Goal: Check status

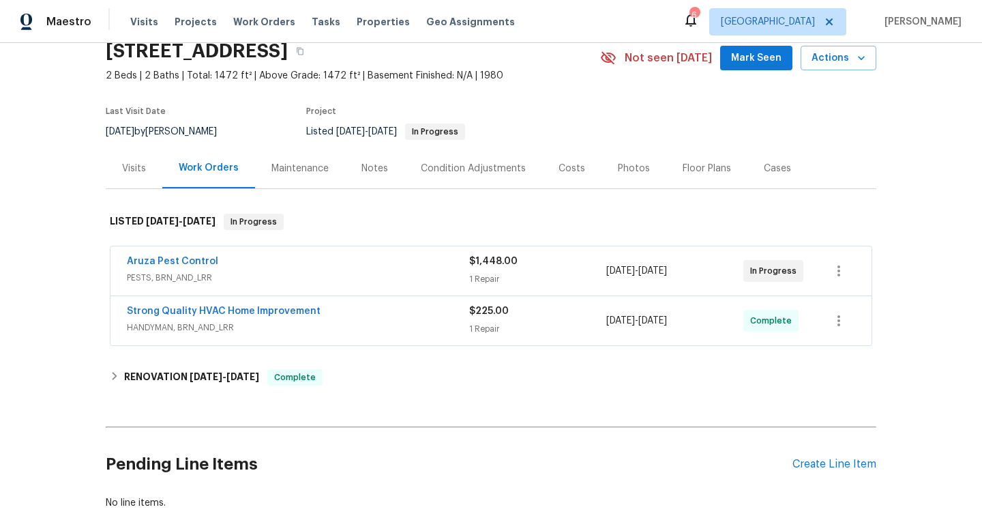
scroll to position [61, 0]
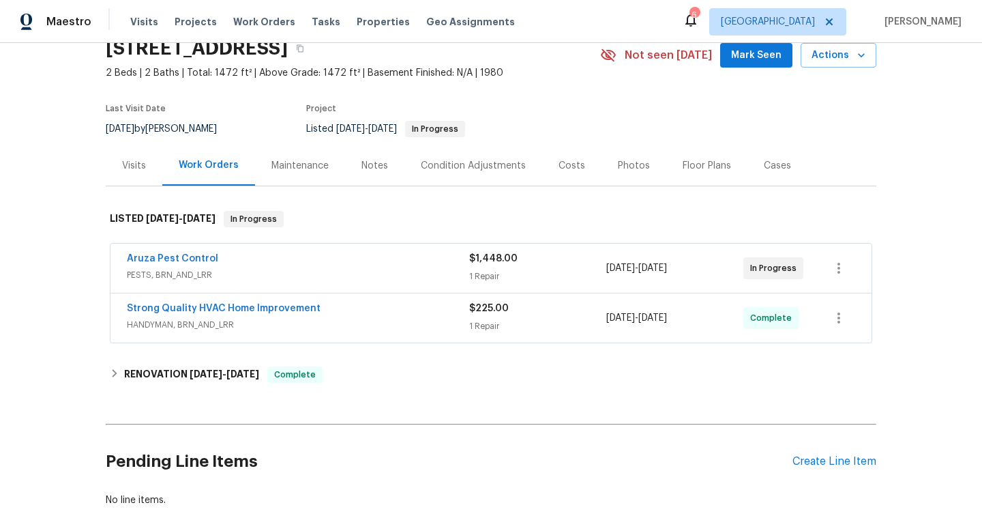
click at [366, 317] on div "Strong Quality HVAC Home Improvement" at bounding box center [298, 310] width 342 height 16
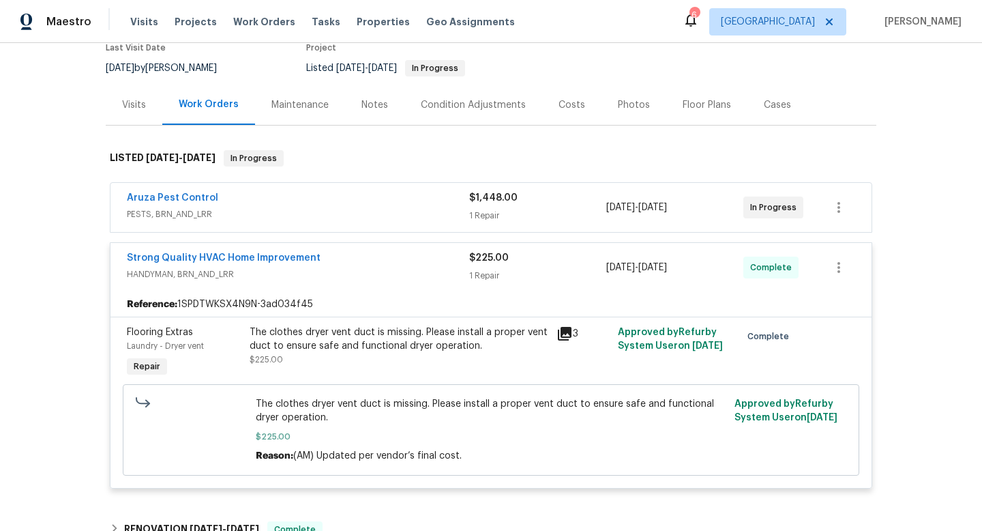
scroll to position [126, 0]
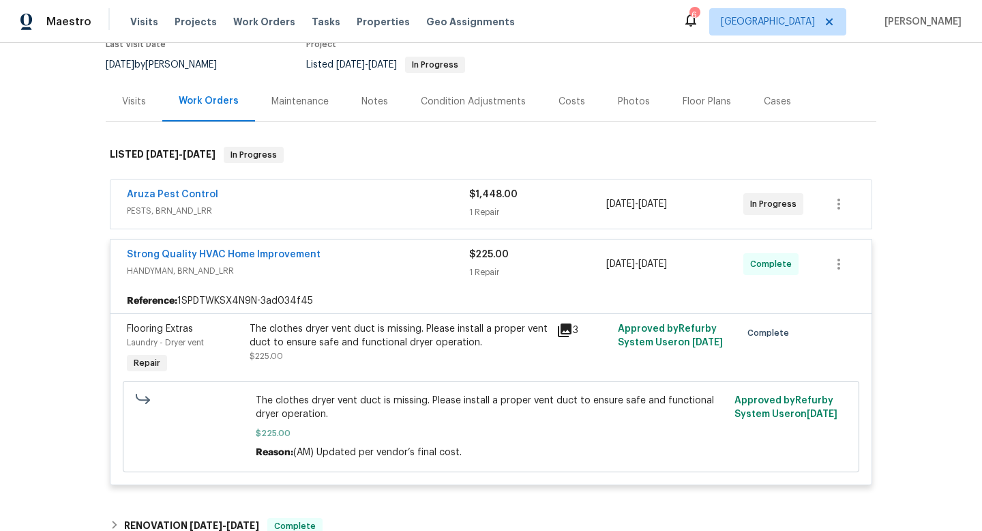
click at [553, 206] on div "1 Repair" at bounding box center [537, 212] width 137 height 14
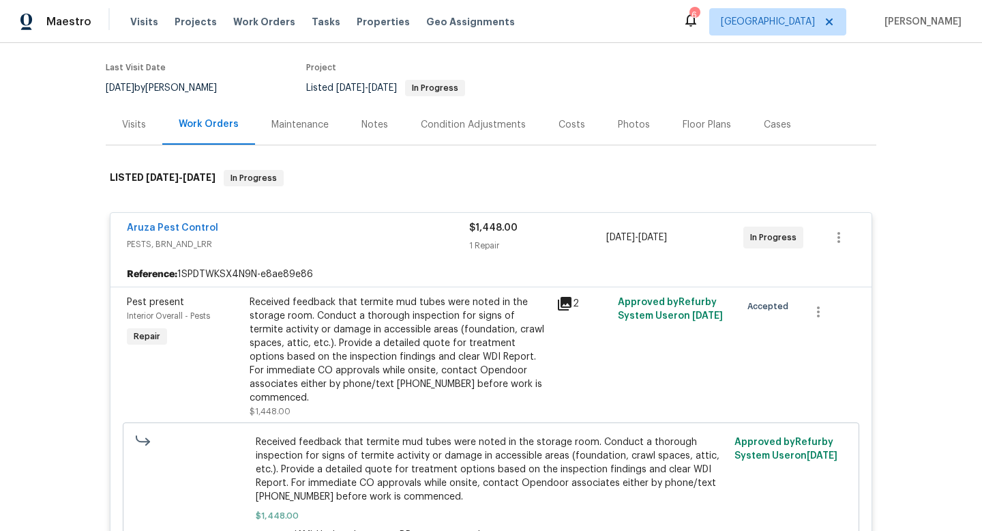
scroll to position [100, 0]
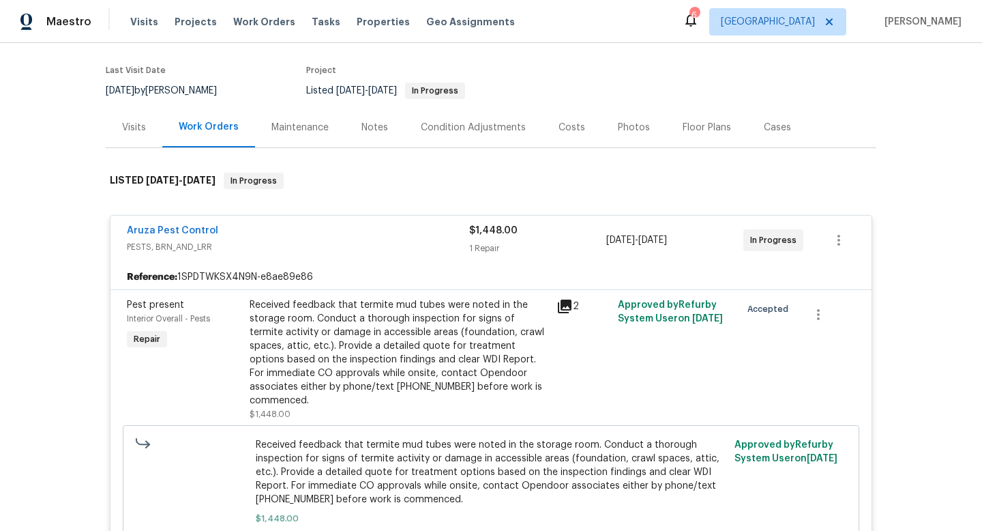
click at [547, 304] on div "Received feedback that termite mud tubes were noted in the storage room. Conduc…" at bounding box center [399, 352] width 299 height 109
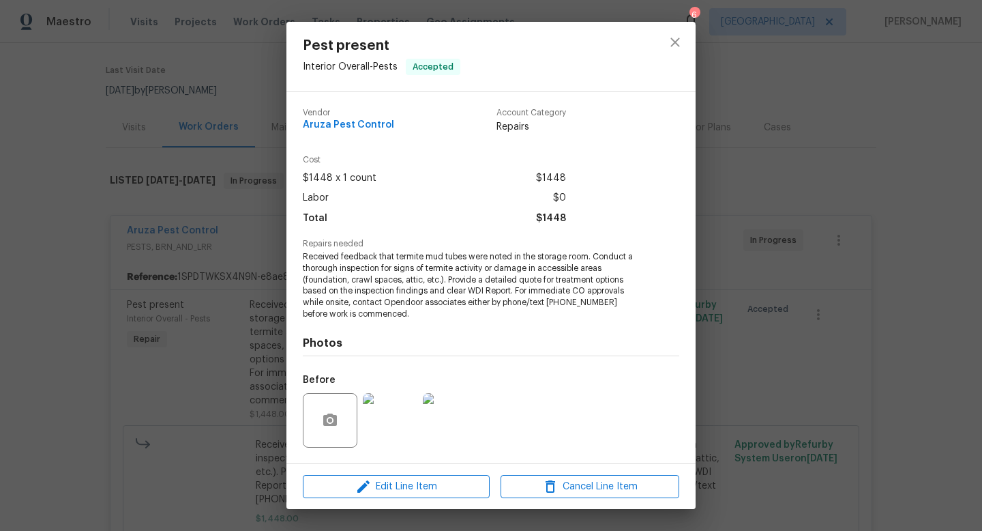
scroll to position [87, 0]
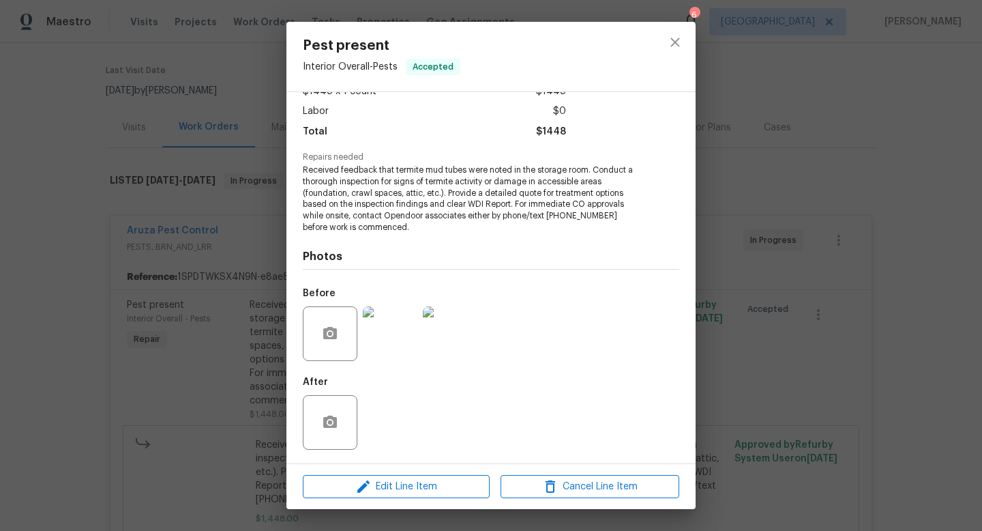
click at [453, 342] on img at bounding box center [450, 333] width 55 height 55
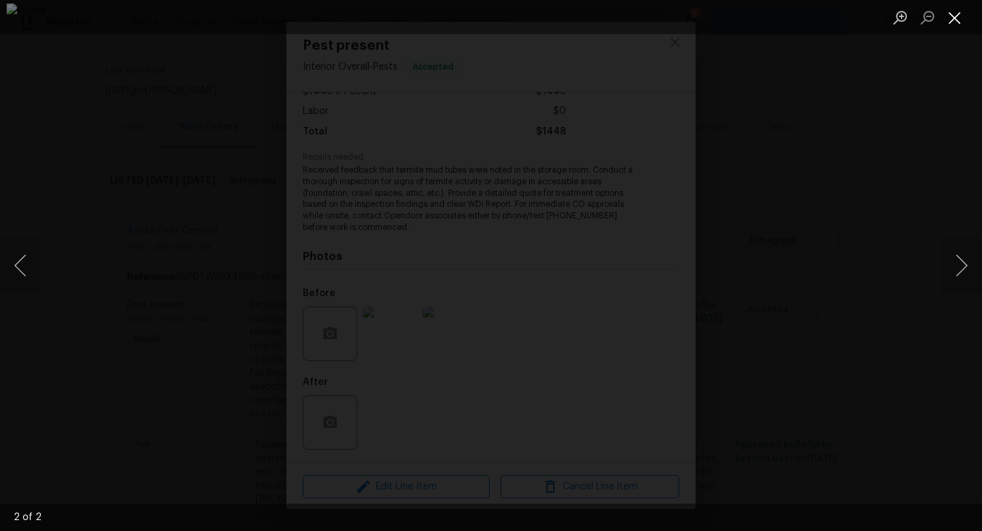
click at [952, 16] on button "Close lightbox" at bounding box center [955, 17] width 27 height 24
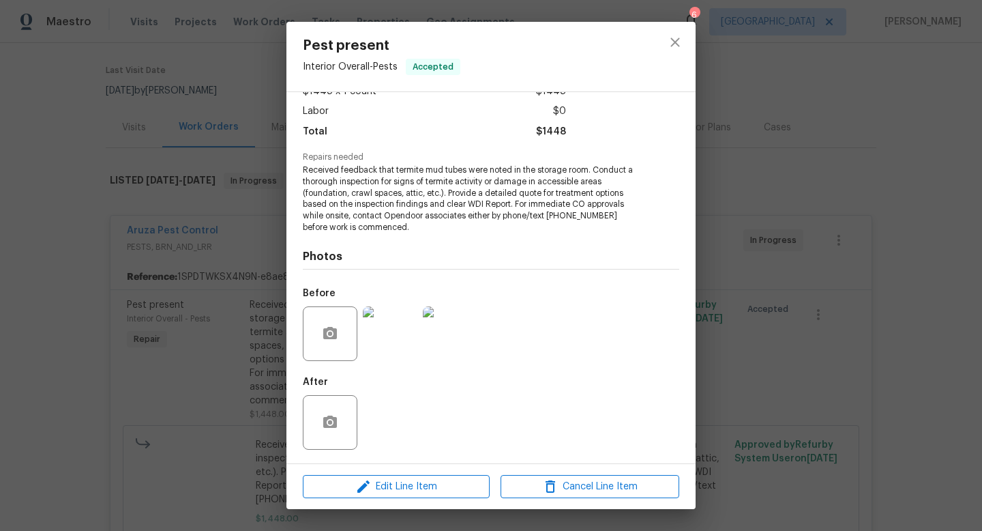
click at [845, 119] on div "Pest present Interior Overall - Pests Accepted Vendor Aruza Pest Control Accoun…" at bounding box center [491, 265] width 982 height 531
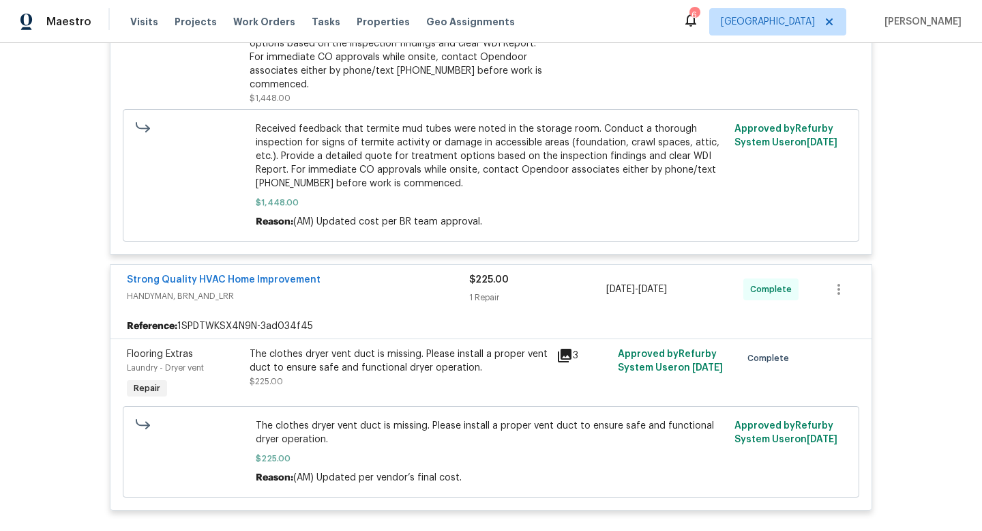
scroll to position [445, 0]
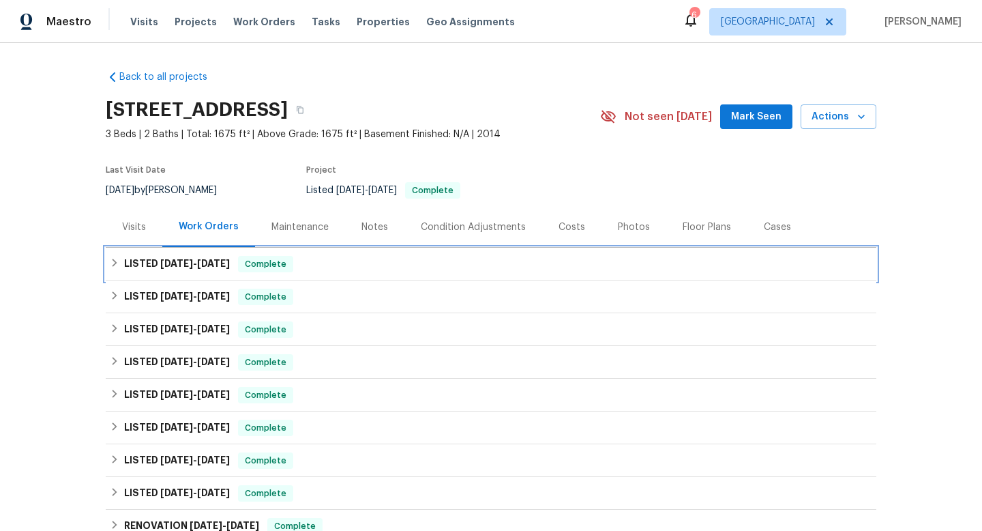
click at [216, 263] on span "[DATE]" at bounding box center [213, 264] width 33 height 10
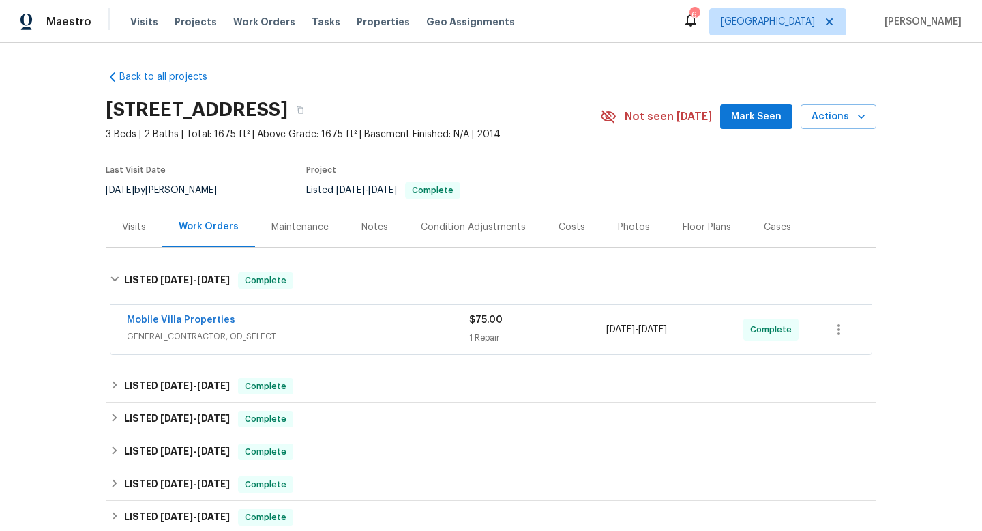
click at [408, 332] on span "GENERAL_CONTRACTOR, OD_SELECT" at bounding box center [298, 337] width 342 height 14
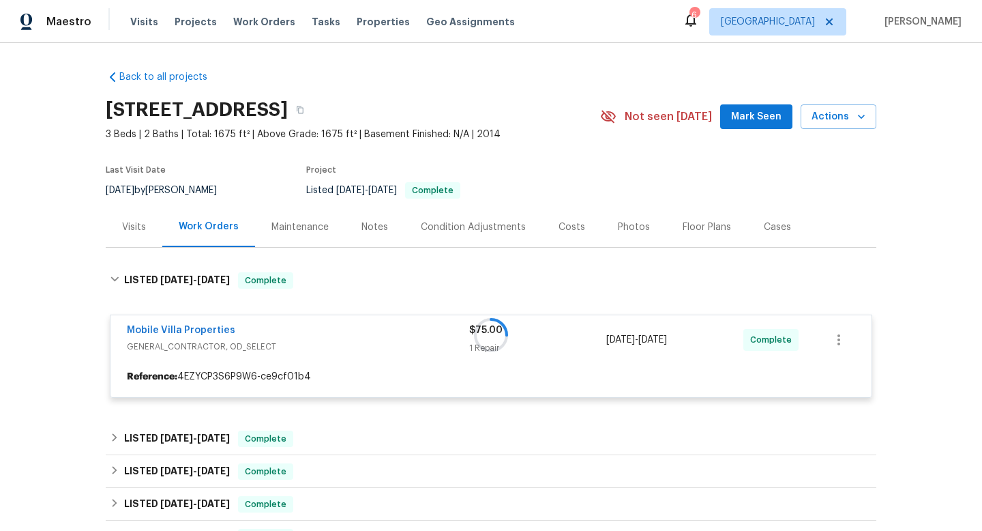
scroll to position [116, 0]
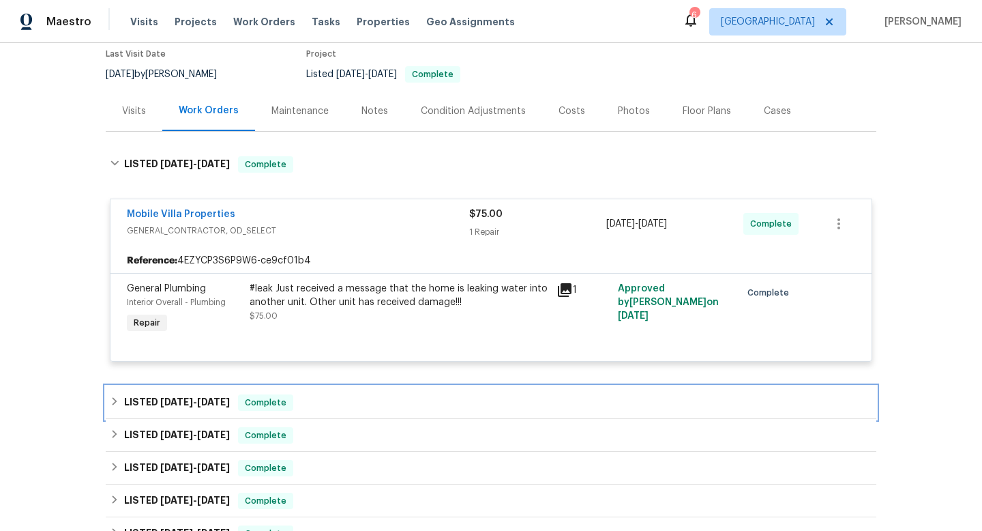
click at [326, 403] on div "LISTED 9/18/25 - 9/20/25 Complete" at bounding box center [491, 402] width 763 height 16
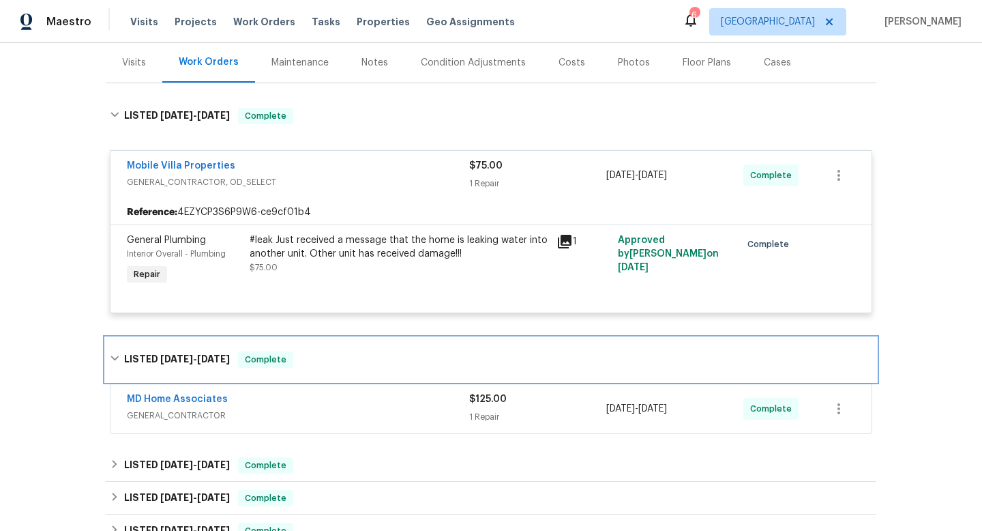
scroll to position [274, 0]
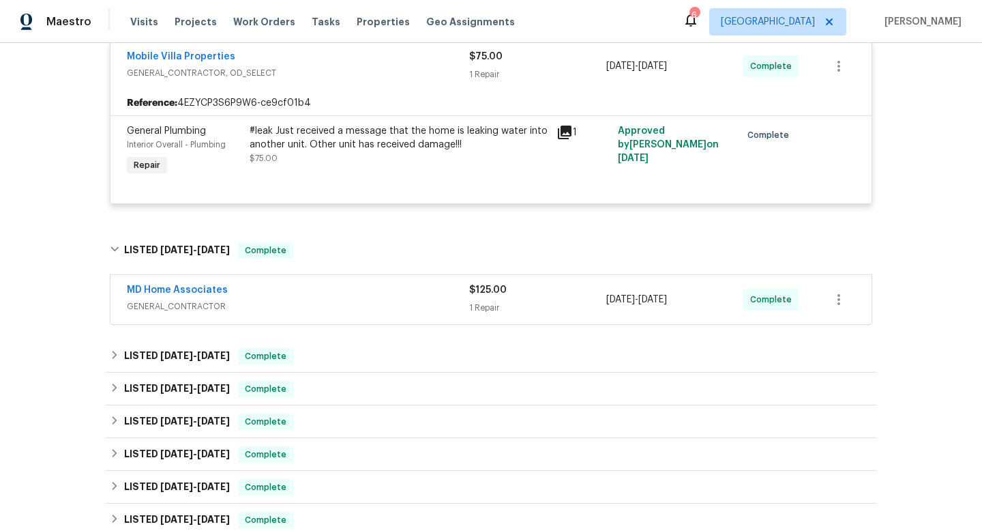
click at [348, 323] on div "MD Home Associates GENERAL_CONTRACTOR $125.00 1 Repair 9/18/2025 - 9/20/2025 Co…" at bounding box center [491, 299] width 761 height 49
click at [359, 286] on div "MD Home Associates" at bounding box center [298, 291] width 342 height 16
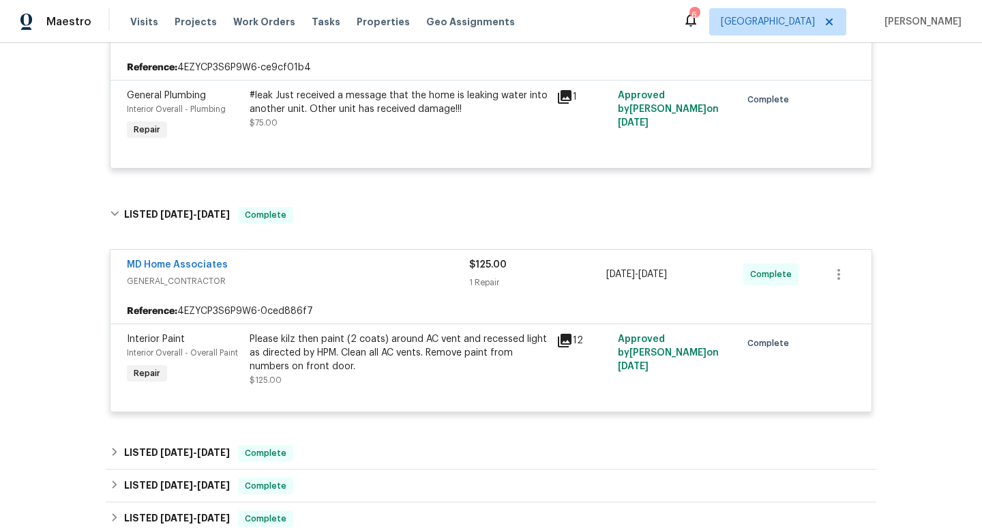
scroll to position [386, 0]
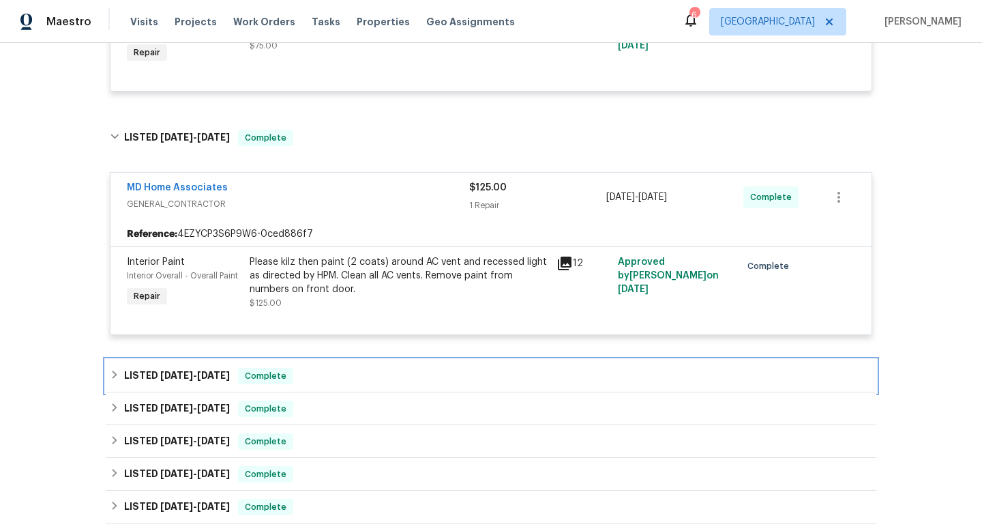
click at [382, 360] on div "LISTED 9/12/25 - 9/15/25 Complete" at bounding box center [491, 376] width 771 height 33
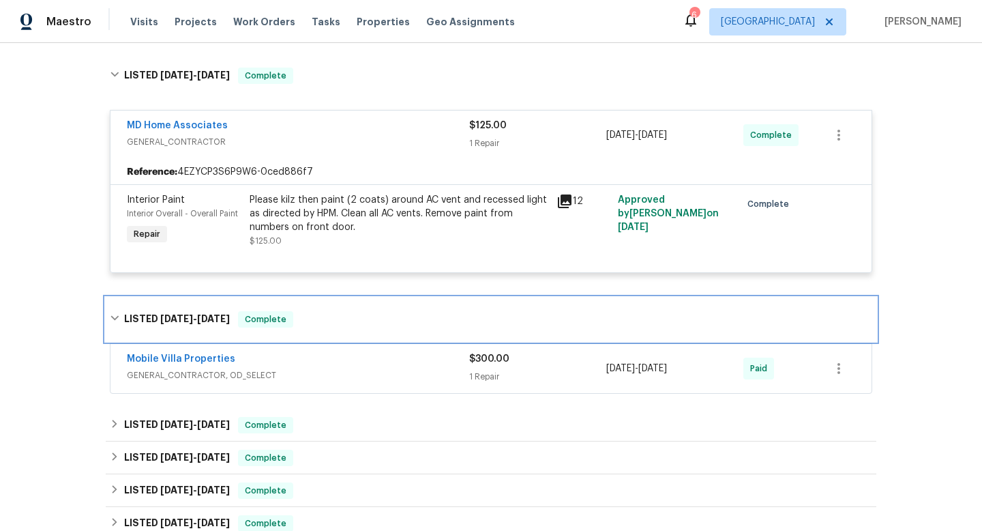
scroll to position [549, 0]
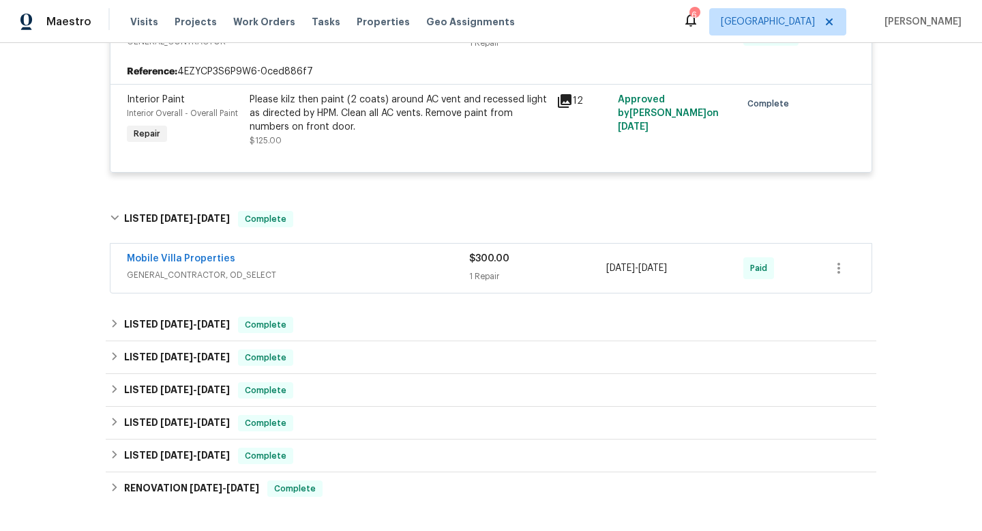
click at [381, 272] on span "GENERAL_CONTRACTOR, OD_SELECT" at bounding box center [298, 275] width 342 height 14
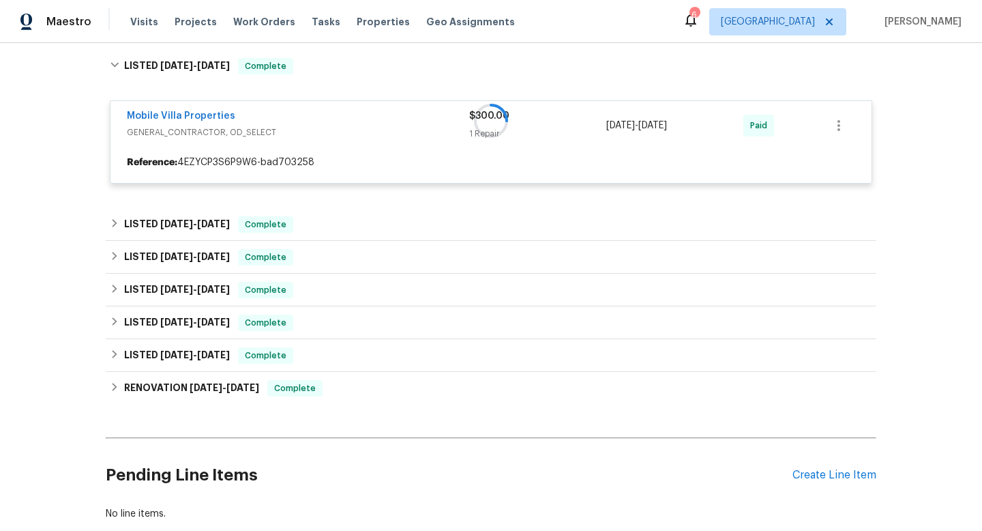
scroll to position [718, 0]
